Goal: Task Accomplishment & Management: Manage account settings

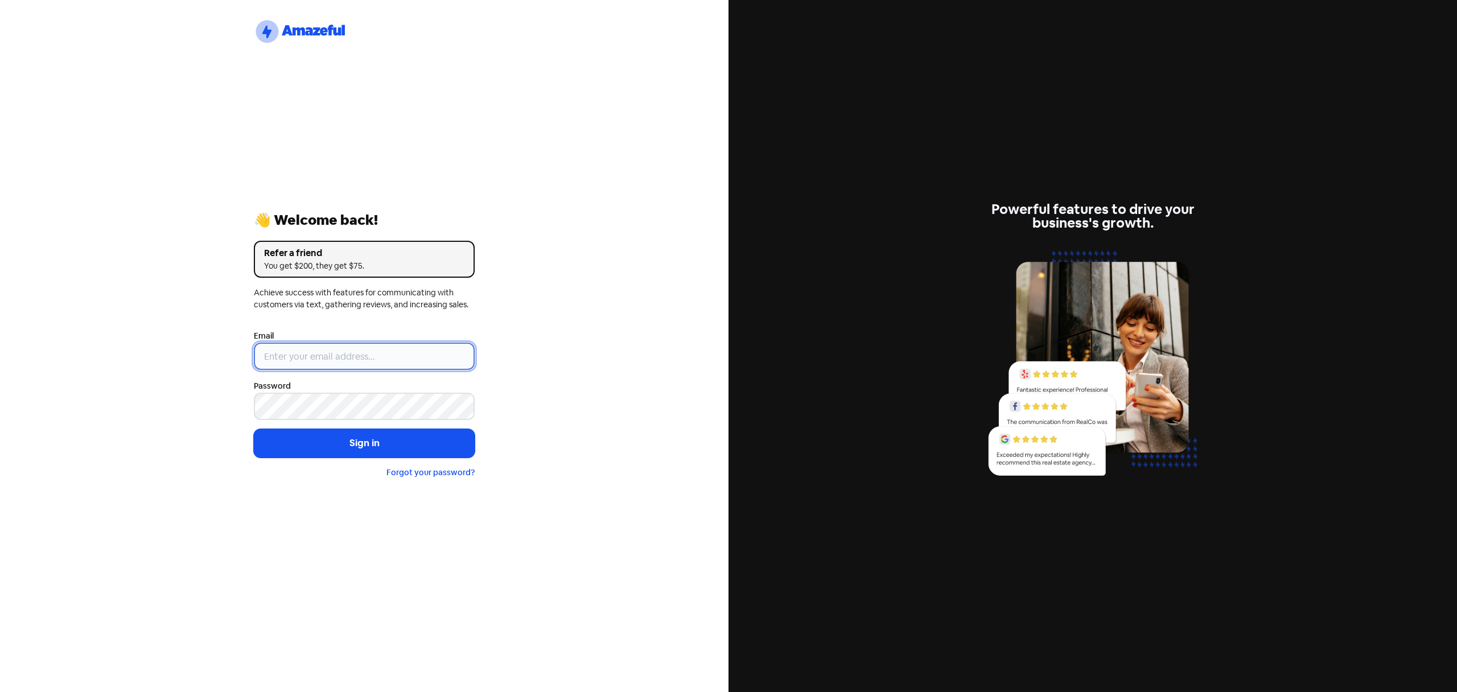
type input "[EMAIL_ADDRESS][DOMAIN_NAME]"
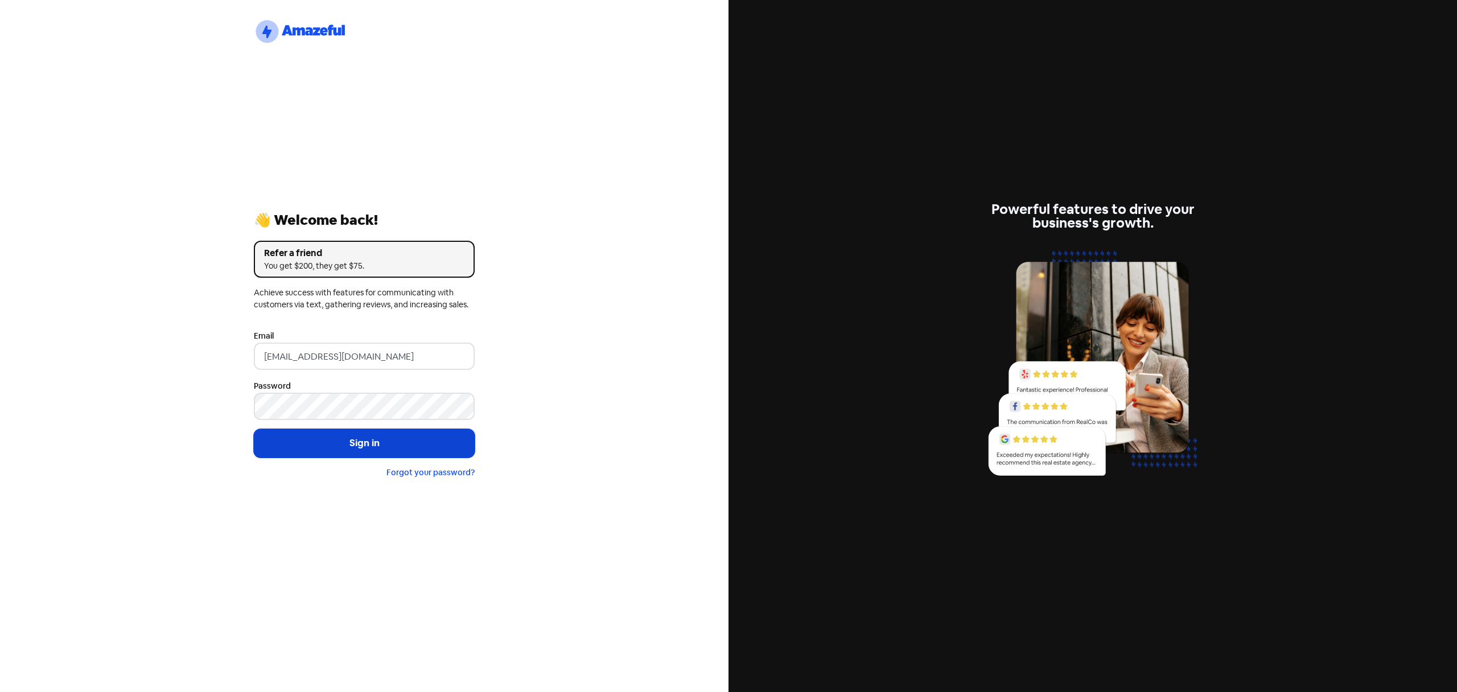
click at [336, 442] on button "Sign in" at bounding box center [364, 443] width 221 height 28
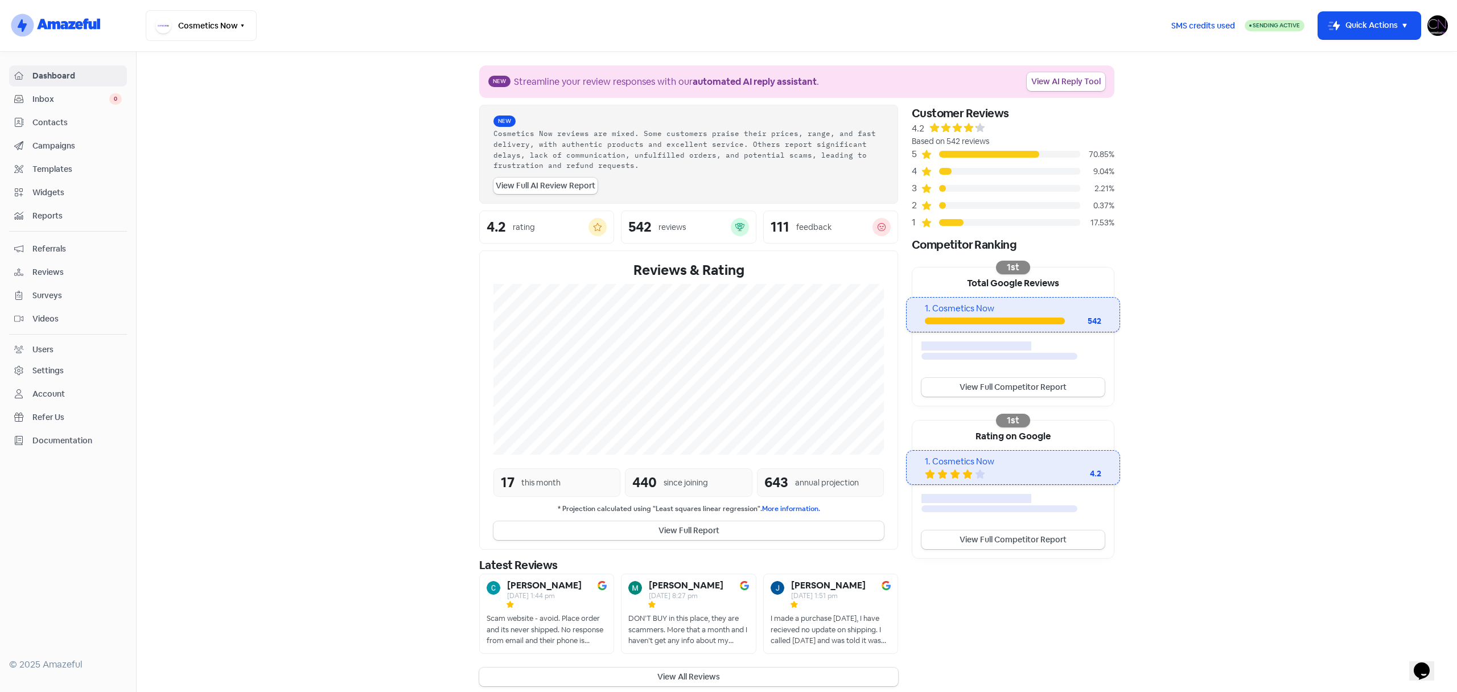
click at [528, 587] on b "[PERSON_NAME]" at bounding box center [544, 585] width 75 height 9
click at [44, 96] on span "Inbox" at bounding box center [70, 99] width 77 height 12
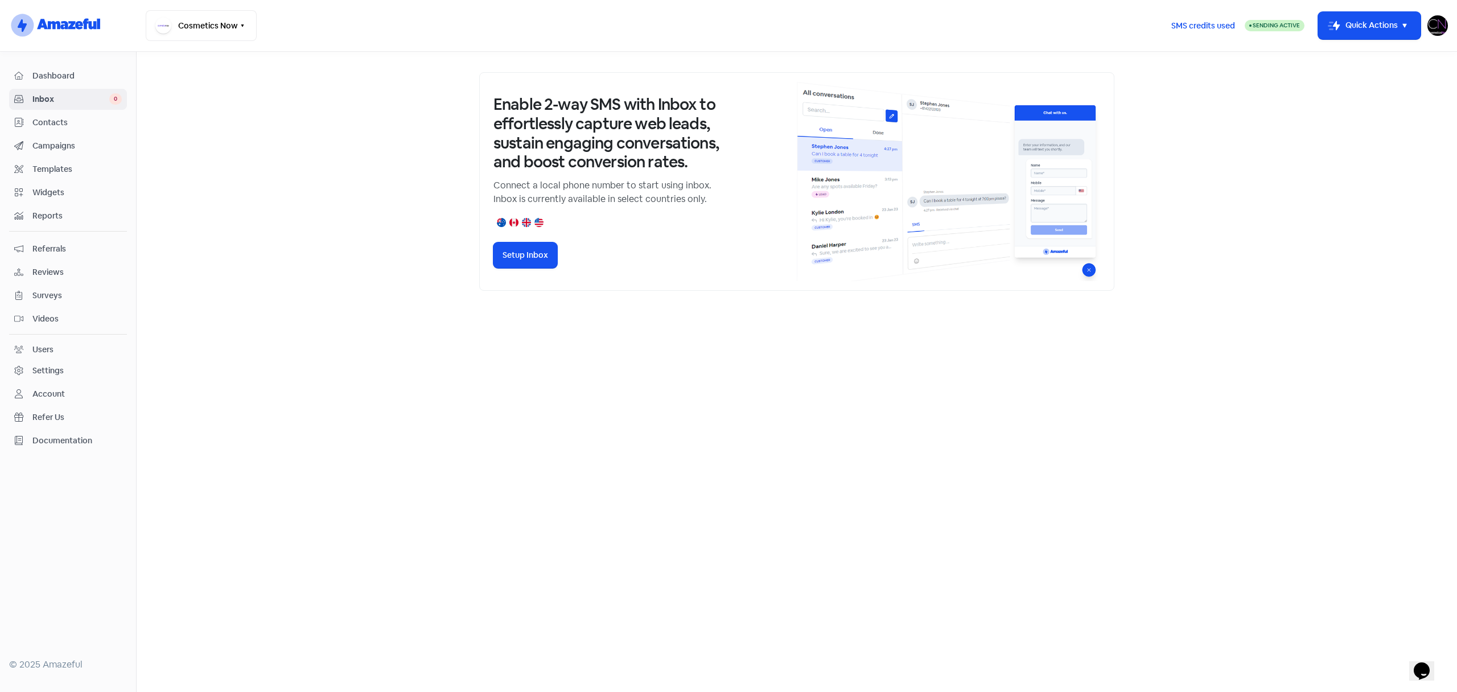
click at [56, 149] on span "Campaigns" at bounding box center [76, 146] width 89 height 12
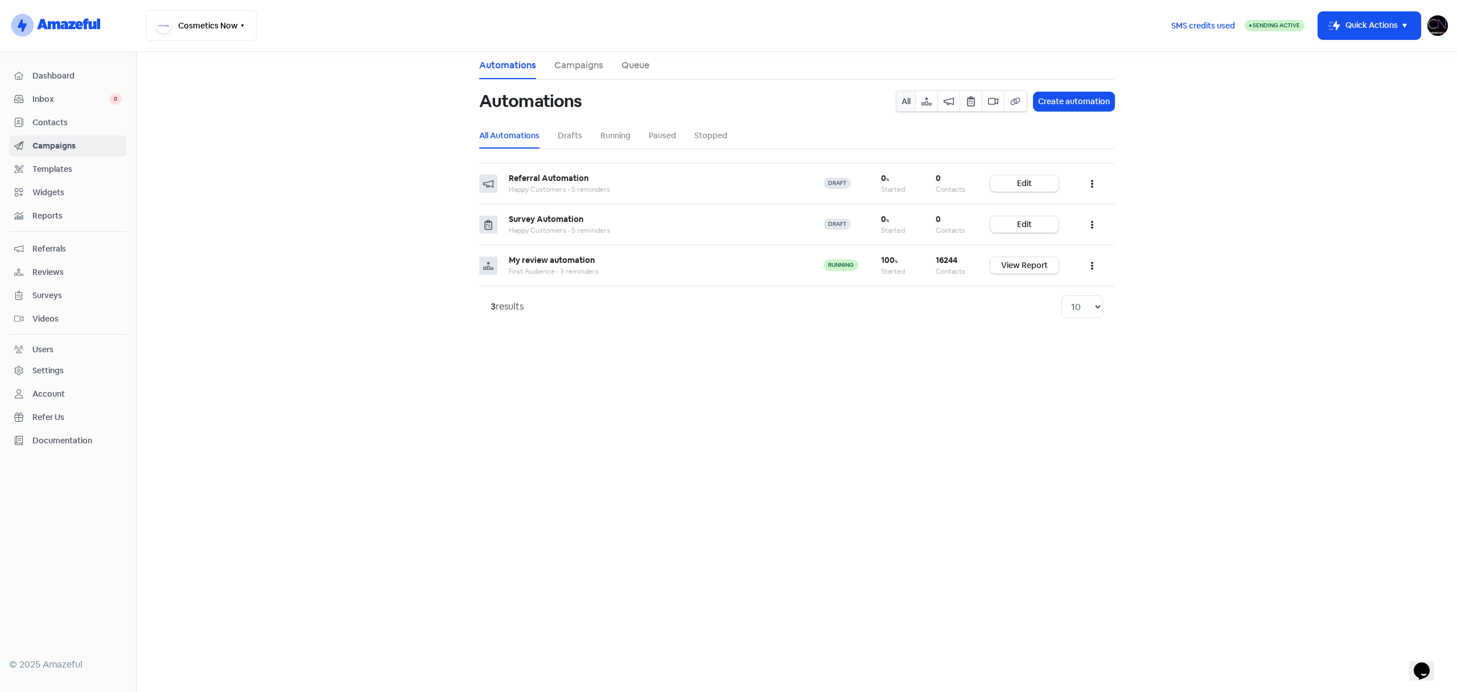
click at [56, 272] on span "Reviews" at bounding box center [76, 272] width 89 height 12
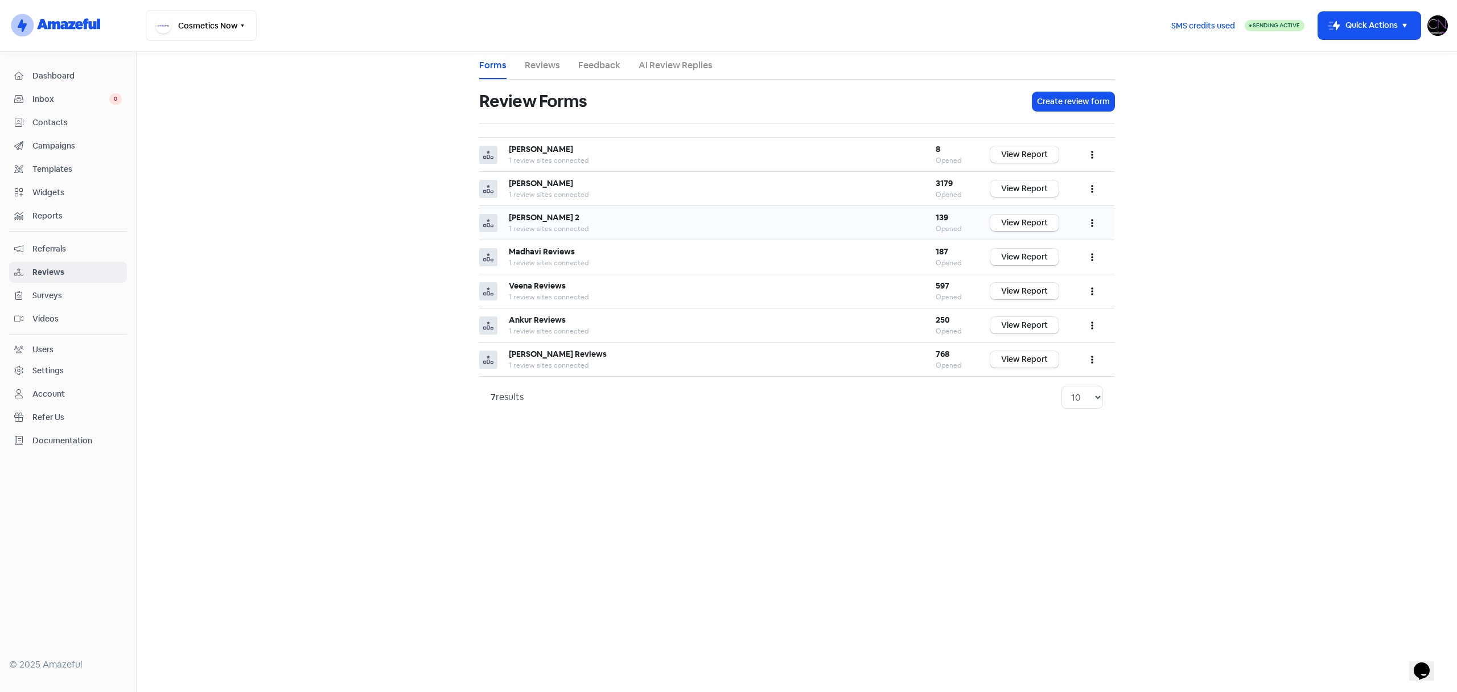
click at [1092, 223] on icon "button" at bounding box center [1092, 224] width 2 height 8
click at [790, 224] on div "1 review sites connected" at bounding box center [711, 229] width 404 height 10
click at [790, 222] on div "Ronit 2" at bounding box center [711, 218] width 404 height 12
click at [1024, 212] on td "View Report" at bounding box center [1024, 223] width 91 height 34
click at [1026, 217] on link "View Report" at bounding box center [1025, 223] width 68 height 17
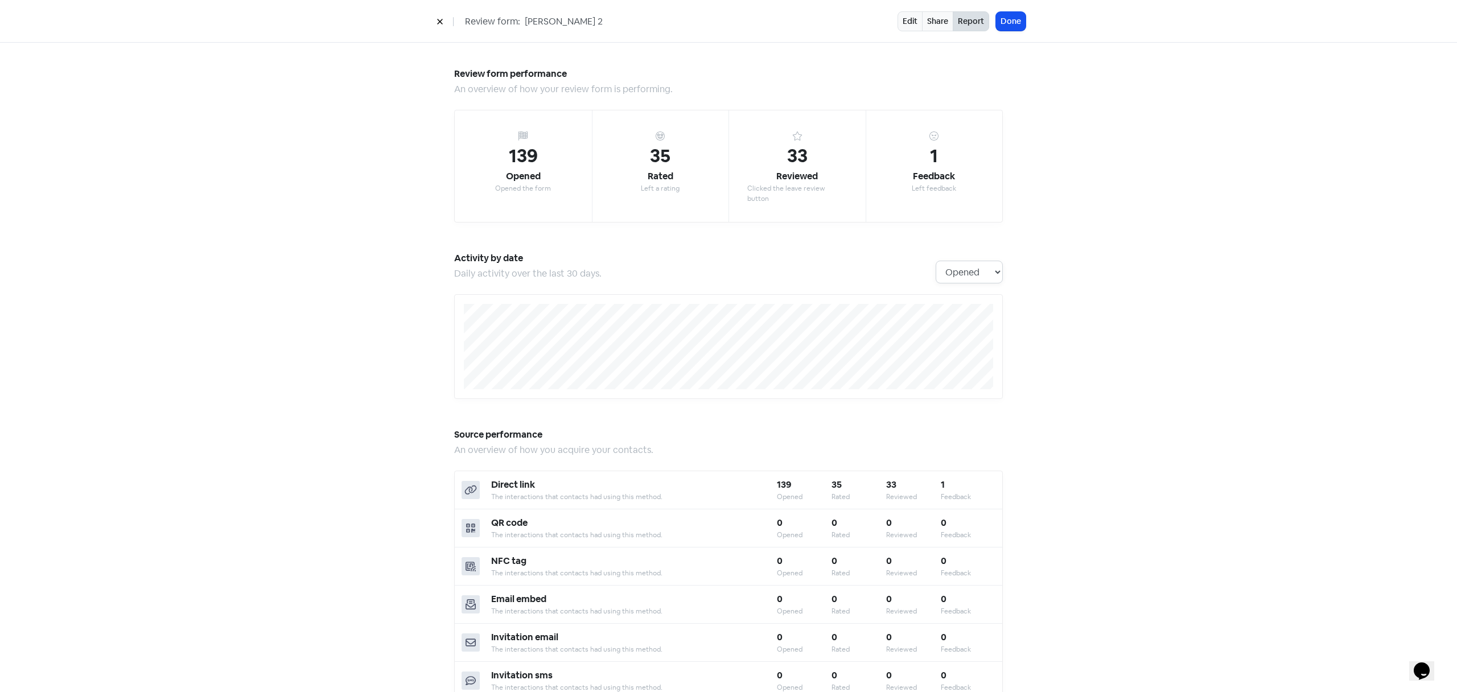
click at [969, 264] on select "Opened Rated Reviewed Feedback" at bounding box center [969, 272] width 67 height 23
click at [936, 261] on select "Opened Rated Reviewed Feedback" at bounding box center [969, 272] width 67 height 23
click at [967, 262] on select "Opened Rated Reviewed Feedback" at bounding box center [969, 272] width 67 height 23
click at [936, 261] on select "Opened Rated Reviewed Feedback" at bounding box center [969, 272] width 67 height 23
click at [965, 261] on select "Opened Rated Reviewed Feedback" at bounding box center [969, 272] width 67 height 23
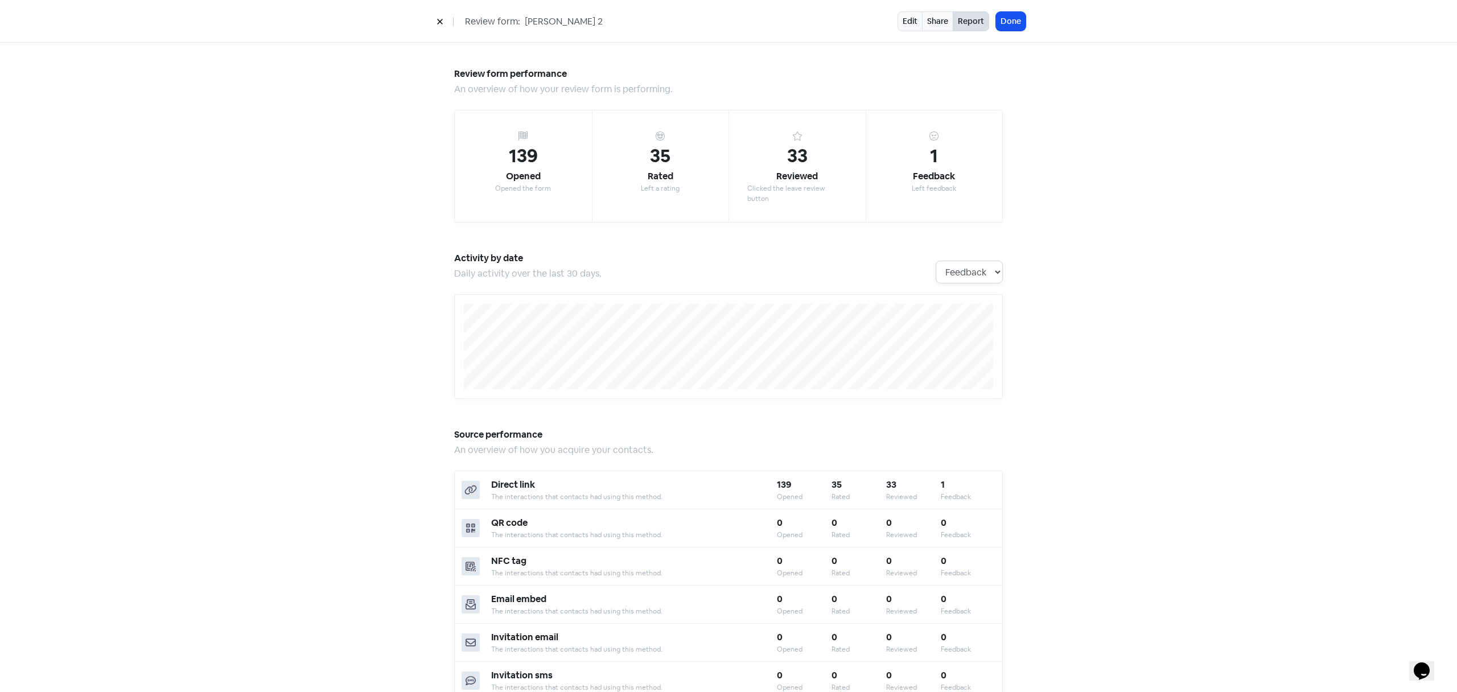
select select "activity_by_reviews"
click at [936, 261] on select "Opened Rated Reviewed Feedback" at bounding box center [969, 272] width 67 height 23
click at [441, 21] on icon at bounding box center [440, 21] width 7 height 7
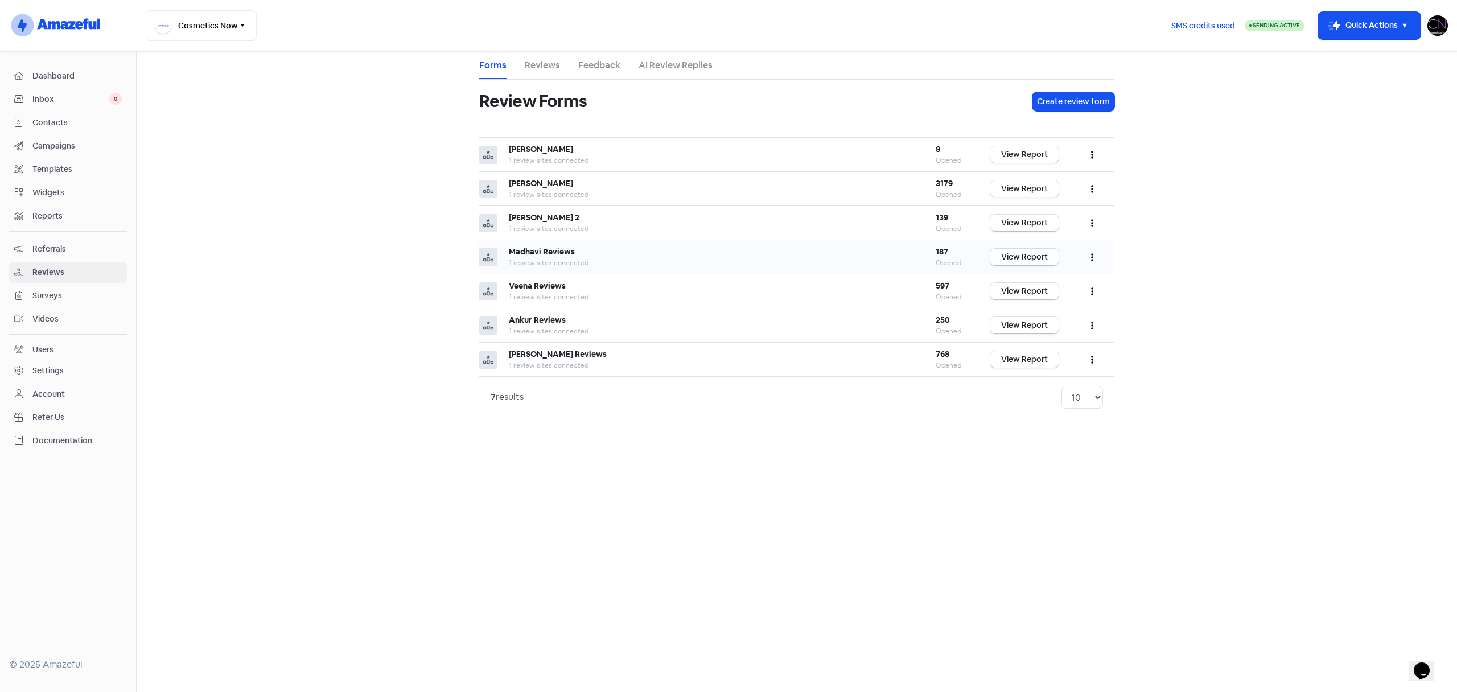
click at [1015, 256] on link "View Report" at bounding box center [1025, 257] width 68 height 17
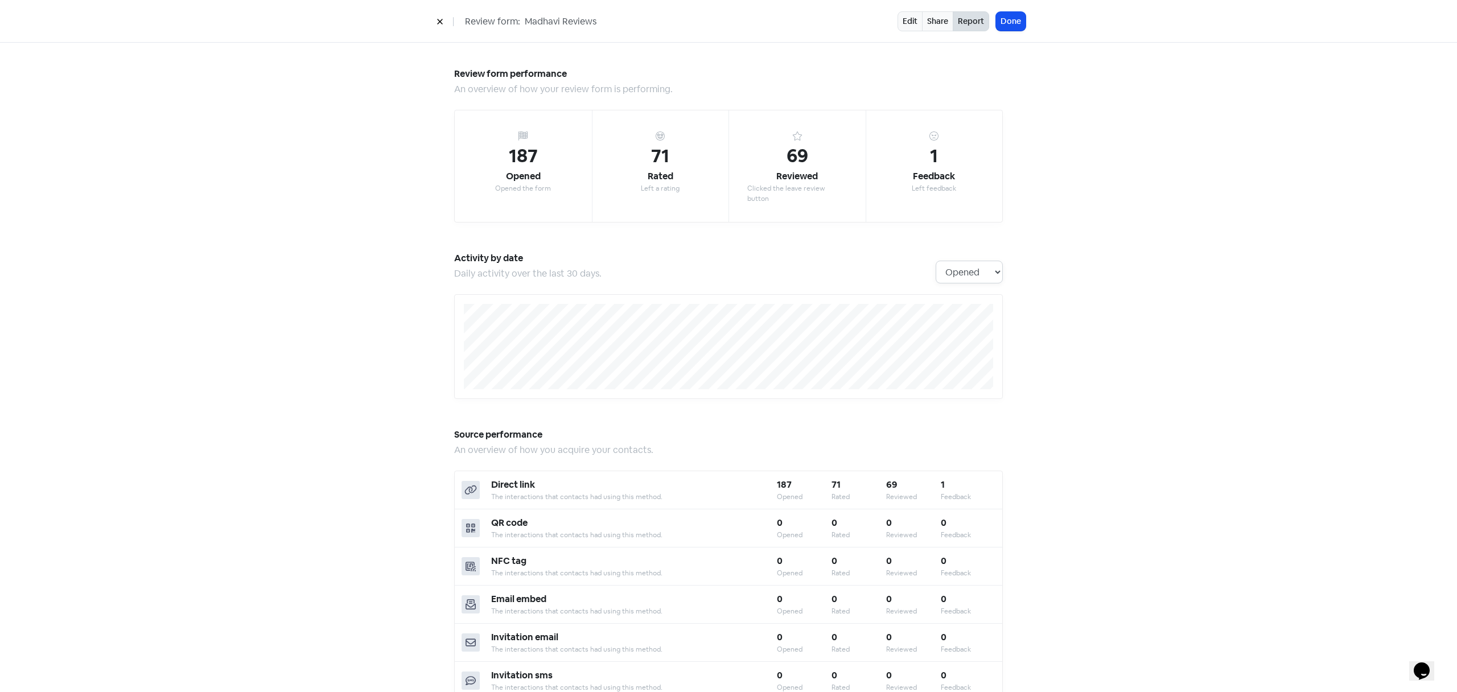
click at [972, 262] on select "Opened Rated Reviewed Feedback" at bounding box center [969, 272] width 67 height 23
click at [442, 19] on icon at bounding box center [440, 21] width 7 height 7
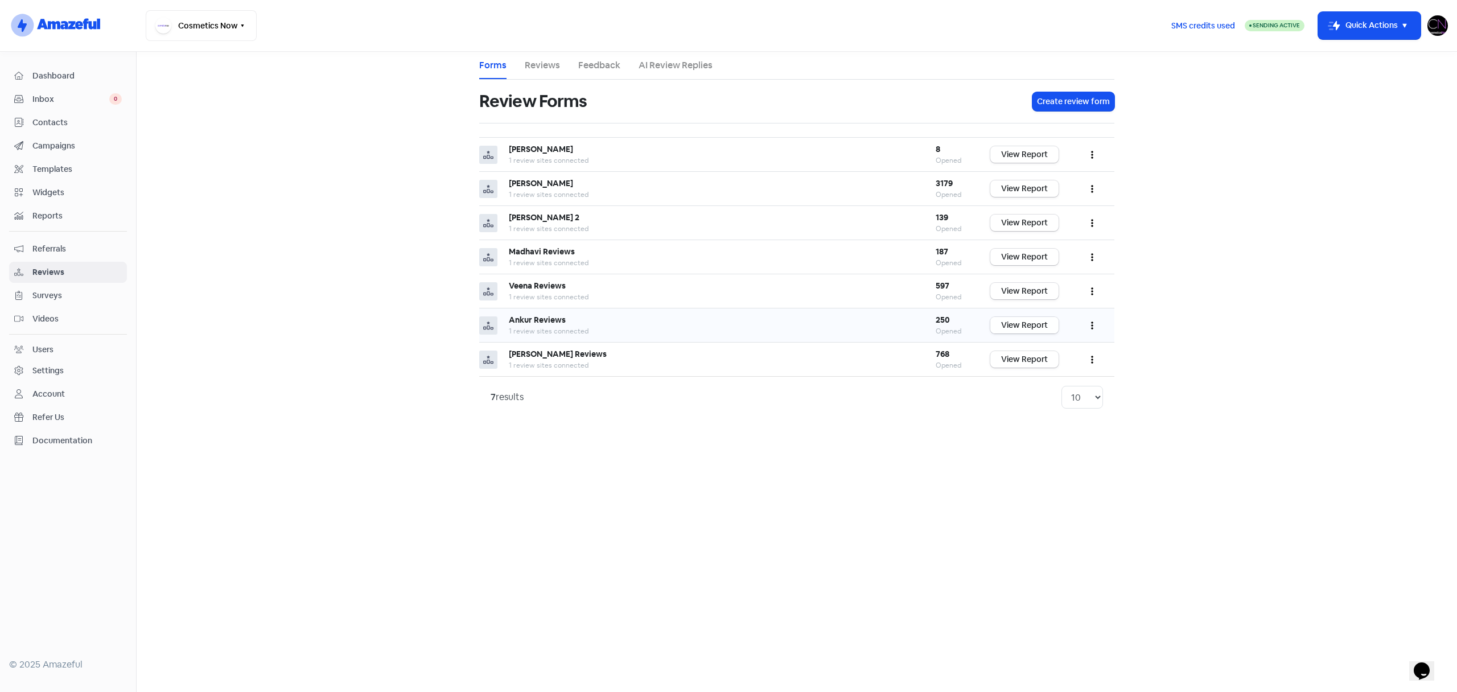
click at [1042, 327] on link "View Report" at bounding box center [1025, 325] width 68 height 17
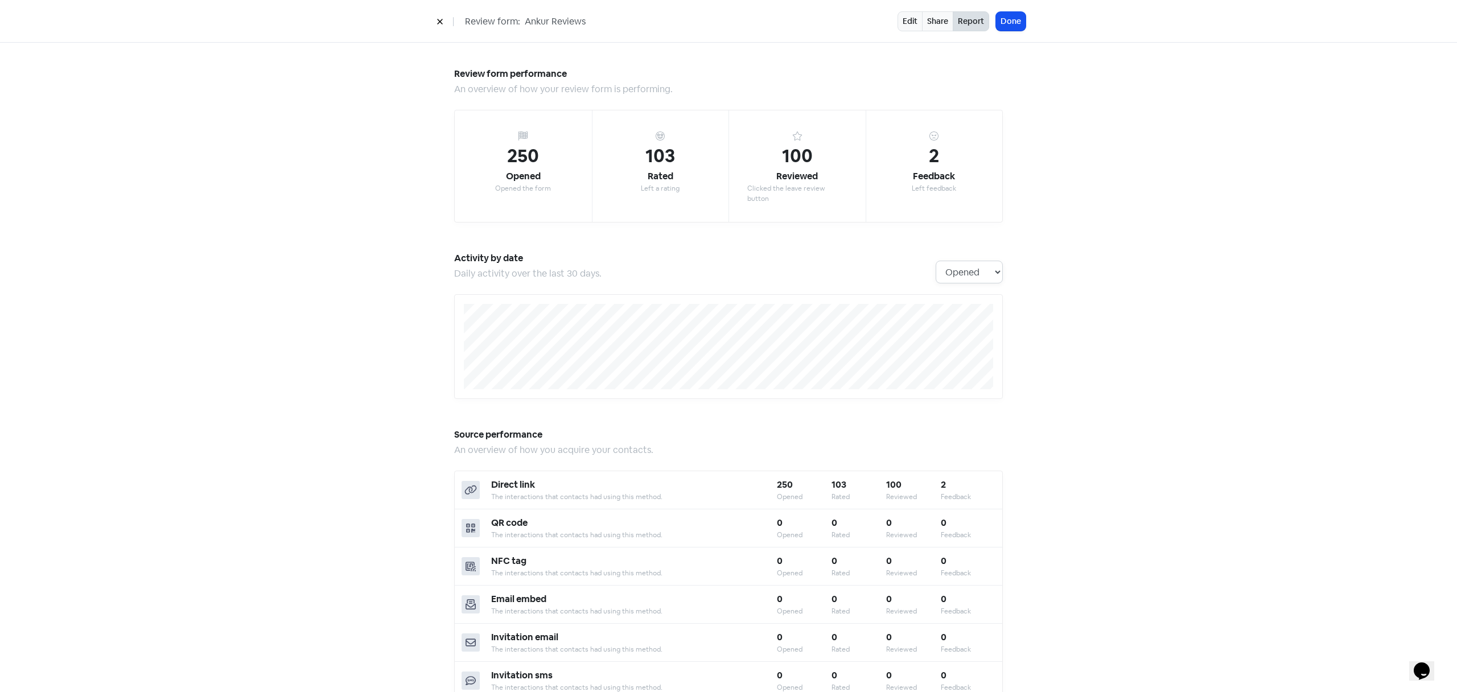
click at [965, 265] on select "Opened Rated Reviewed Feedback" at bounding box center [969, 272] width 67 height 23
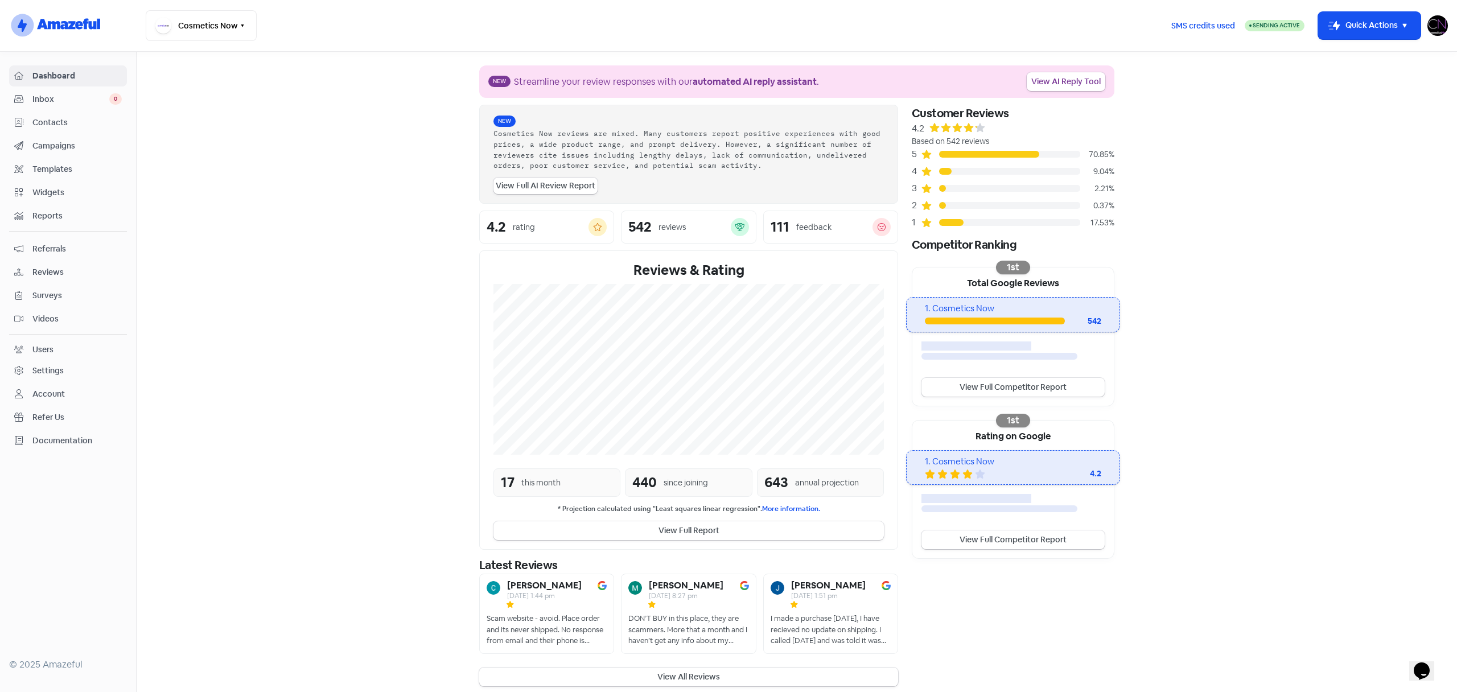
click at [1438, 24] on img at bounding box center [1438, 25] width 20 height 20
click at [1351, 27] on button "Icon For Thunder-move Quick Actions" at bounding box center [1369, 25] width 102 height 27
click at [1448, 26] on img at bounding box center [1438, 25] width 20 height 20
click at [303, 202] on section "New Streamline your review responses with our automated AI reply assistant . Vi…" at bounding box center [797, 376] width 1321 height 648
click at [72, 369] on div "Settings" at bounding box center [68, 370] width 108 height 13
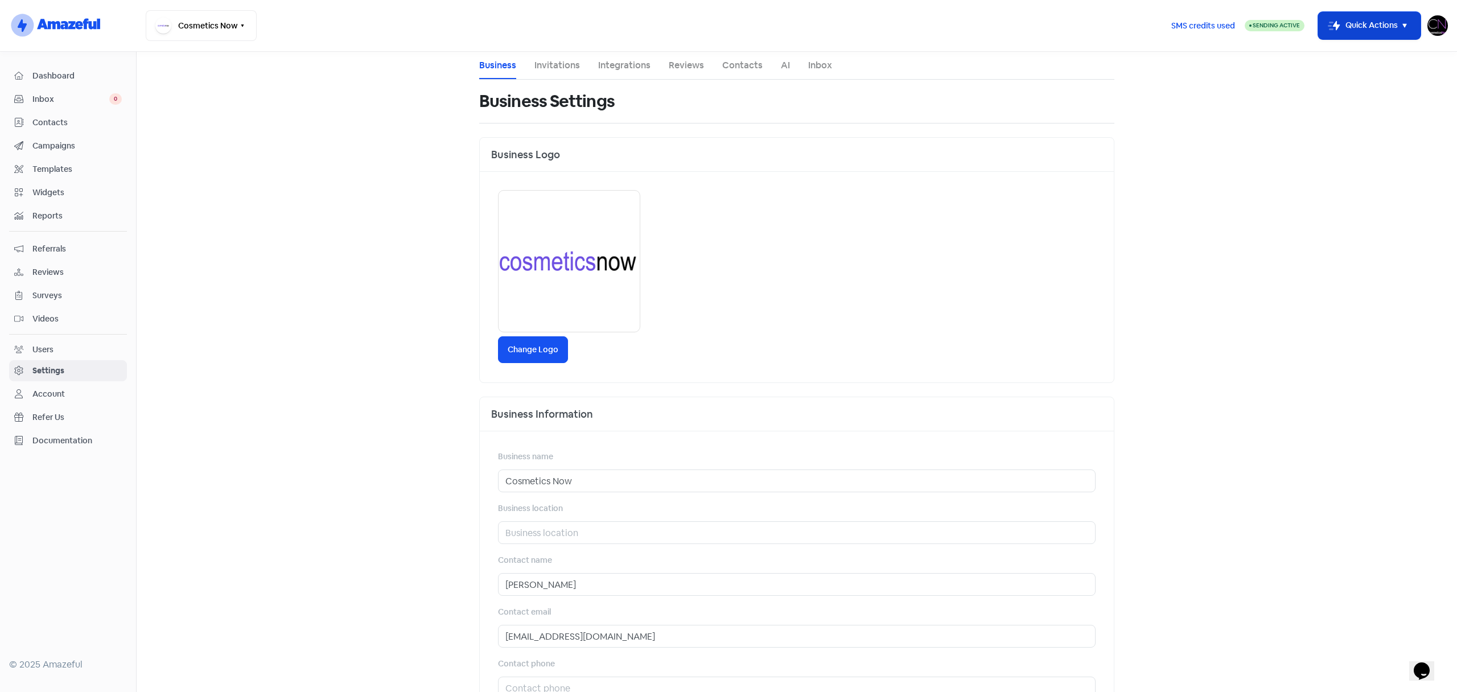
click at [1382, 24] on button "Icon For Thunder-move Quick Actions" at bounding box center [1369, 25] width 102 height 27
click at [210, 172] on main "Business Invitations Integrations Reviews Contacts AI Inbox Business Settings B…" at bounding box center [797, 372] width 1321 height 640
click at [46, 396] on div "Account" at bounding box center [48, 394] width 32 height 12
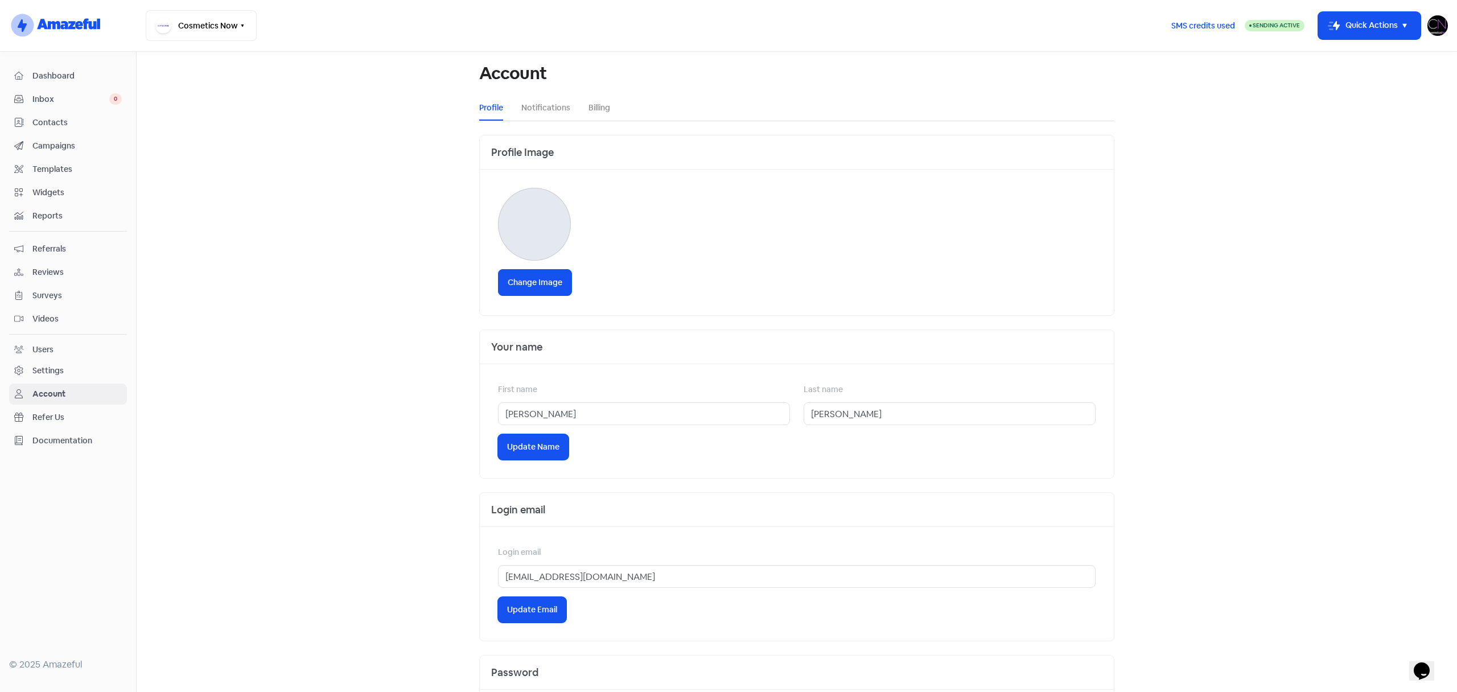
click at [610, 108] on ul "Profile Notifications Billing" at bounding box center [796, 108] width 635 height 26
click at [595, 104] on link "Billing" at bounding box center [600, 108] width 22 height 12
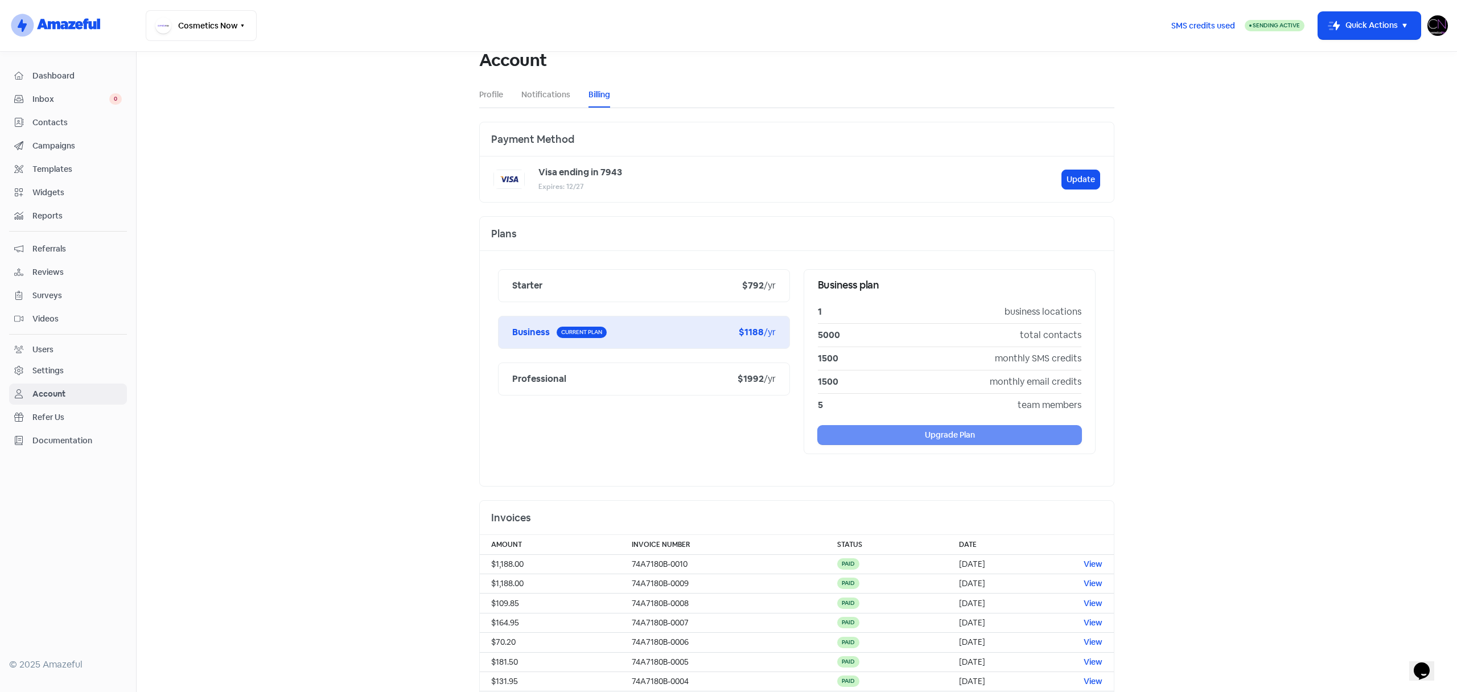
scroll to position [10, 0]
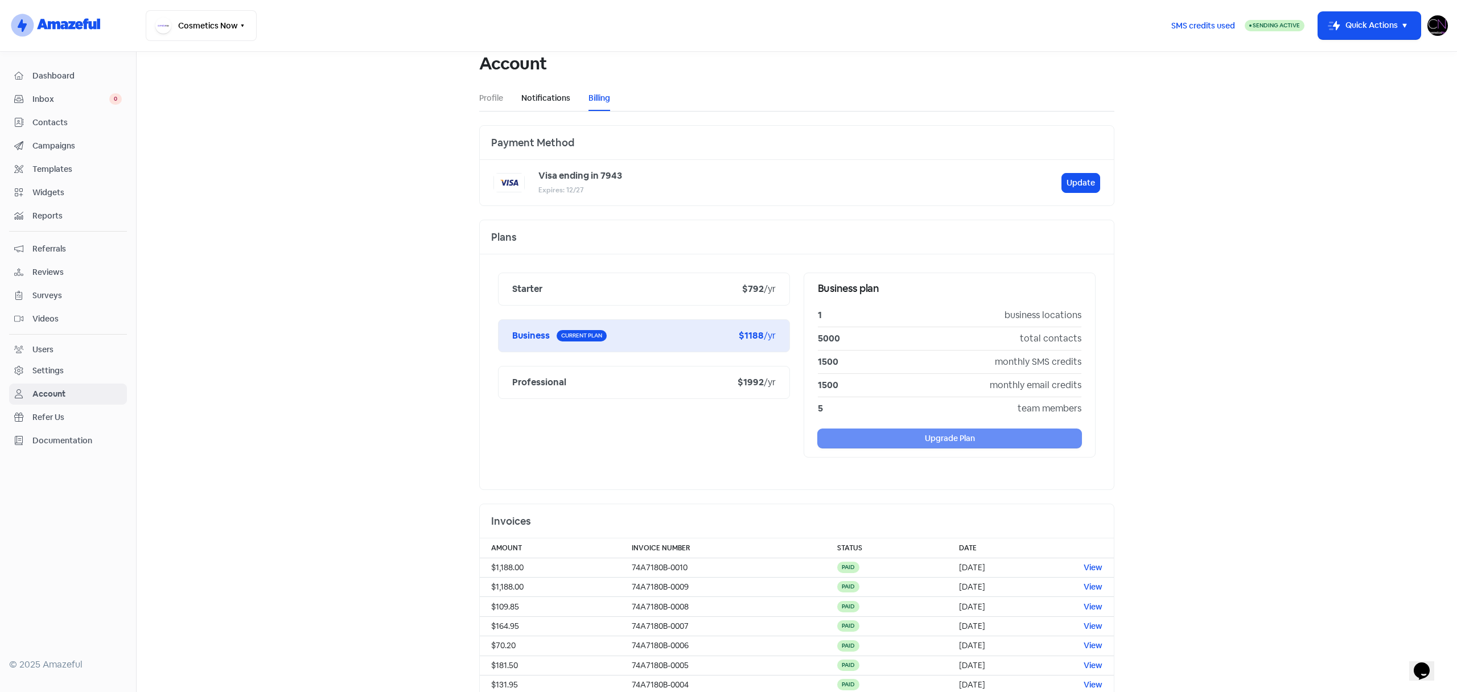
click at [529, 94] on link "Notifications" at bounding box center [545, 98] width 49 height 12
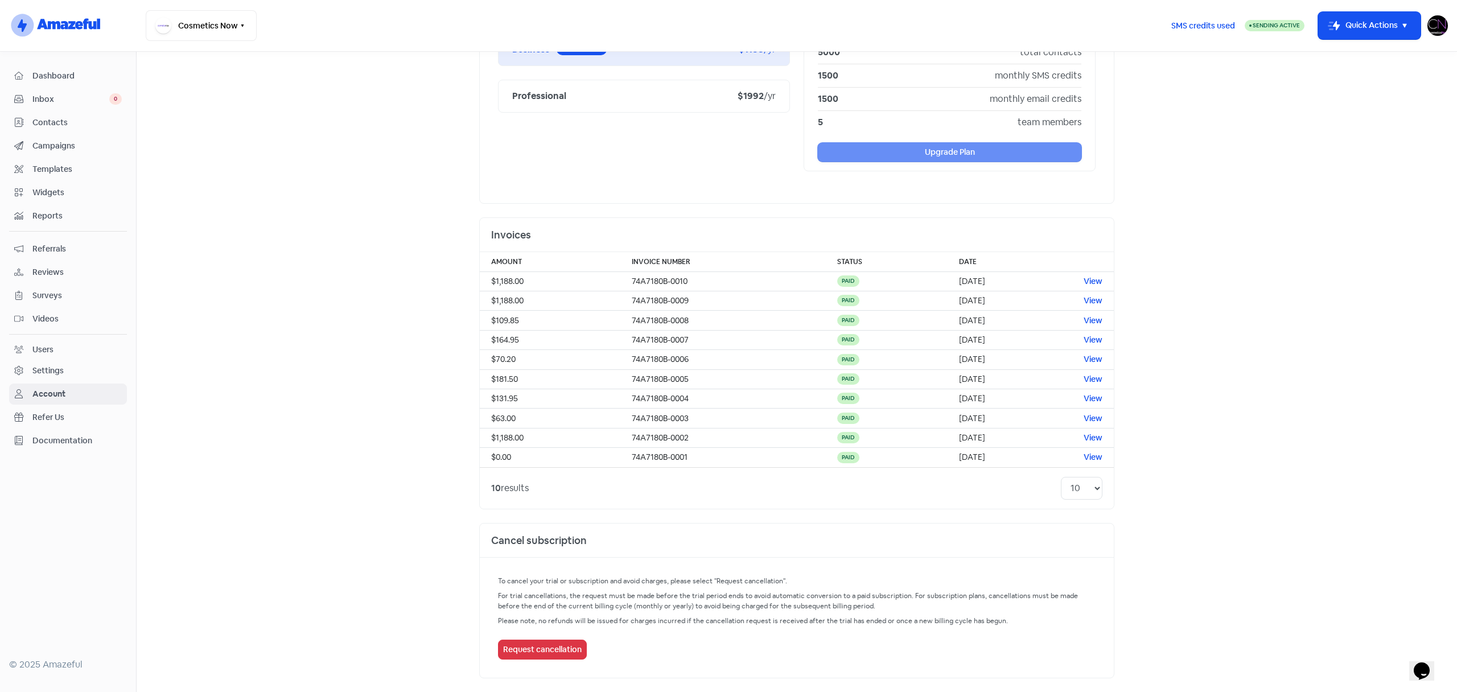
scroll to position [1, 0]
click at [778, 617] on p "Please note, no refunds will be issued for charges incurred if the cancellation…" at bounding box center [797, 621] width 598 height 10
click at [778, 617] on div "To cancel your trial or subscription and avoid charges, please select "Request …" at bounding box center [797, 618] width 634 height 120
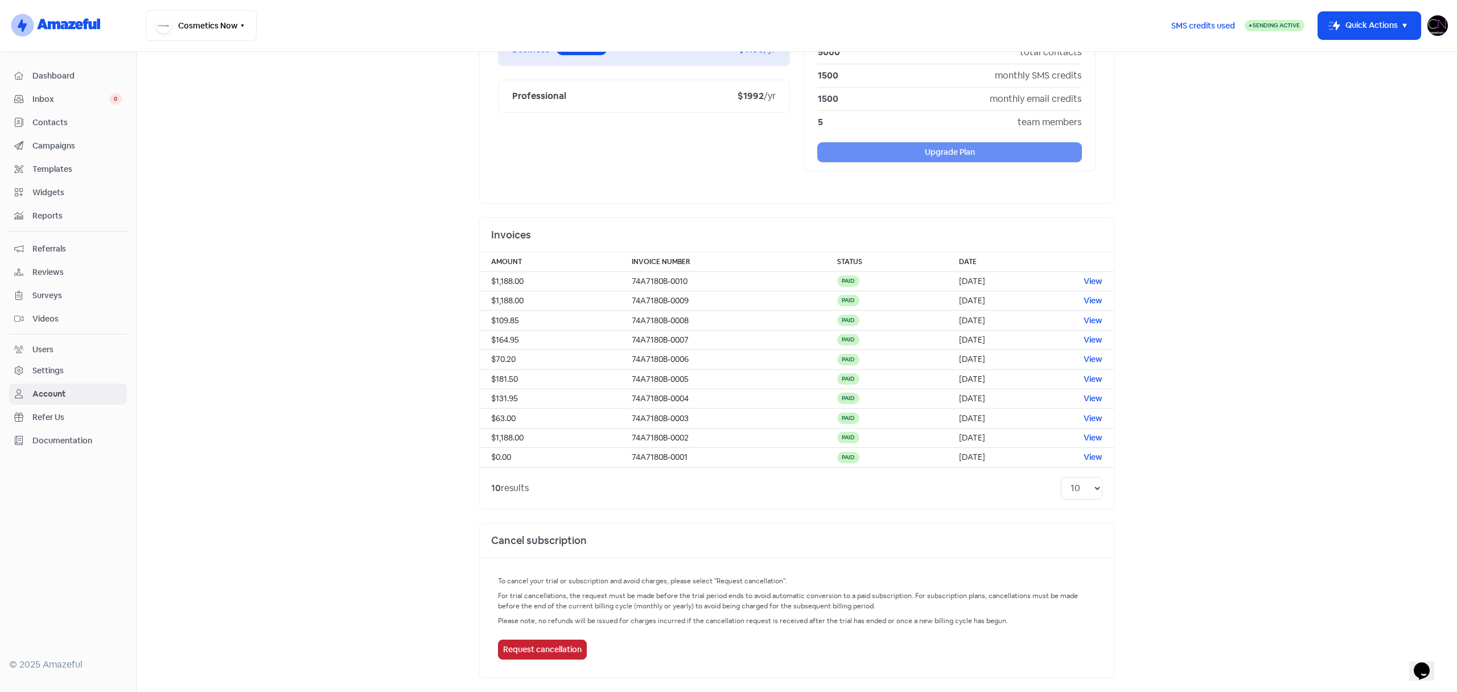
click at [542, 640] on link "Request cancellation" at bounding box center [542, 650] width 89 height 20
